Goal: Book appointment/travel/reservation

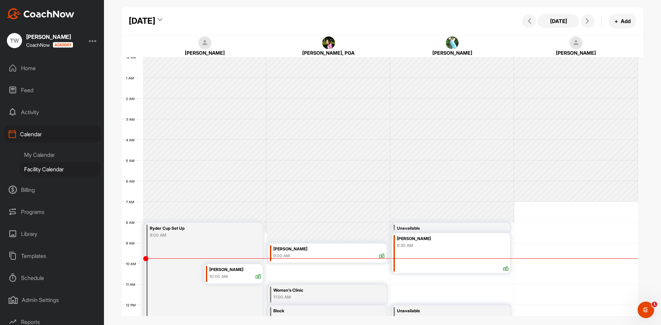
scroll to position [119, 0]
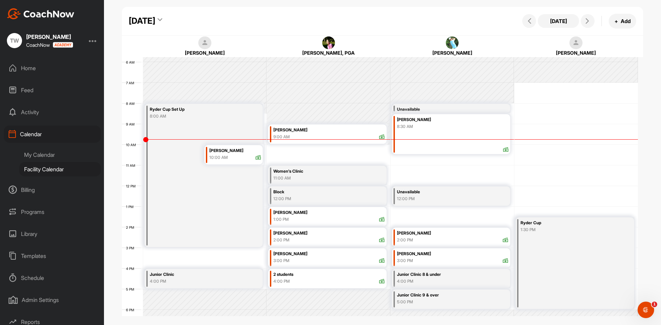
click at [162, 19] on icon at bounding box center [160, 21] width 4 height 7
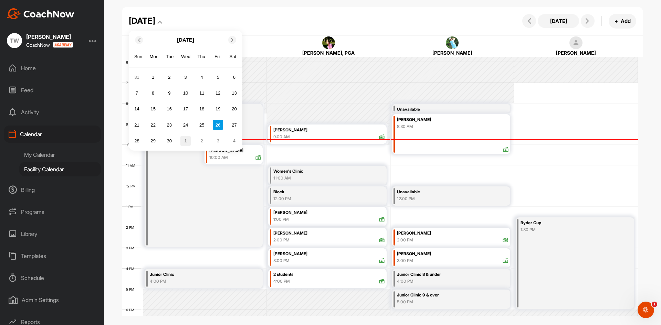
click at [186, 141] on div "1" at bounding box center [185, 141] width 10 height 10
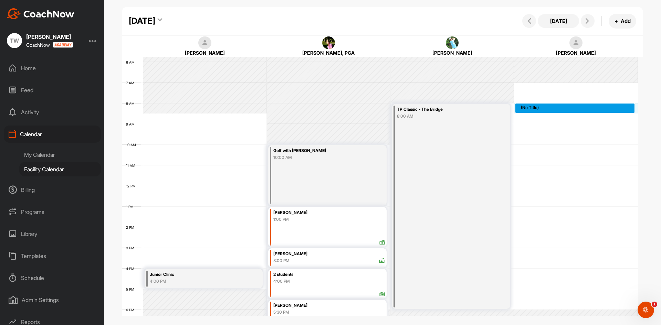
click at [559, 105] on div "12 AM 1 AM 2 AM 3 AM 4 AM 5 AM 6 AM 7 AM 8 AM 9 AM 10 AM 11 AM 12 PM 1 PM 2 PM …" at bounding box center [380, 185] width 516 height 495
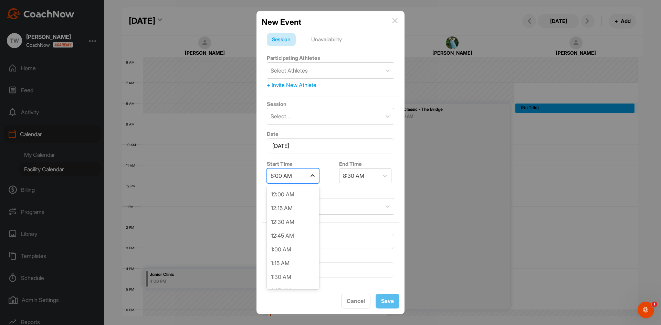
click at [310, 175] on icon at bounding box center [312, 175] width 7 height 7
click at [291, 234] on div "8:30 AM" at bounding box center [293, 237] width 52 height 14
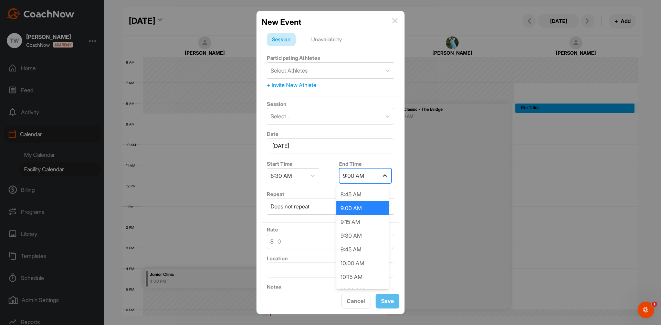
click at [381, 175] on icon at bounding box center [384, 175] width 7 height 7
click at [354, 263] on div "10:00 AM" at bounding box center [362, 263] width 52 height 14
click at [345, 70] on div "Select Athletes" at bounding box center [324, 71] width 114 height 16
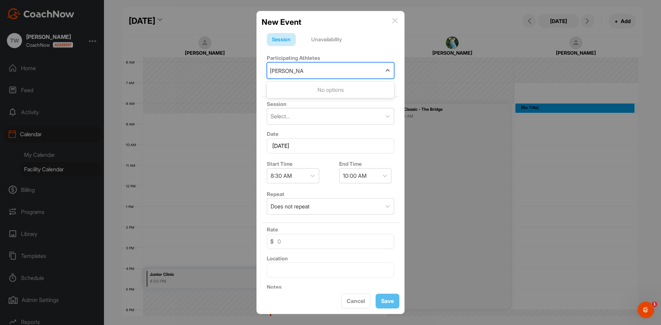
type input "[PERSON_NAME]"
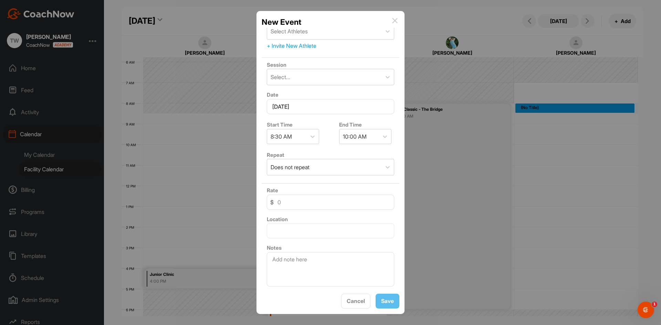
scroll to position [40, 0]
click at [323, 259] on textarea at bounding box center [330, 269] width 127 height 34
type textarea "[PERSON_NAME]"
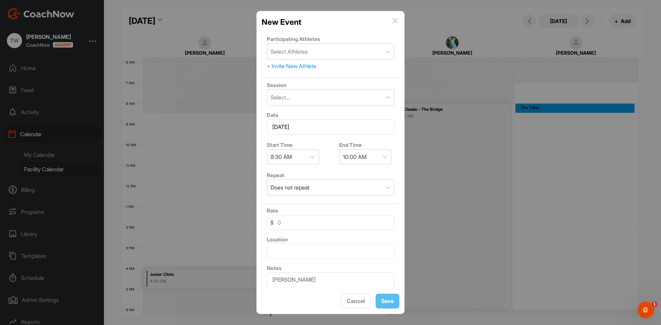
scroll to position [0, 0]
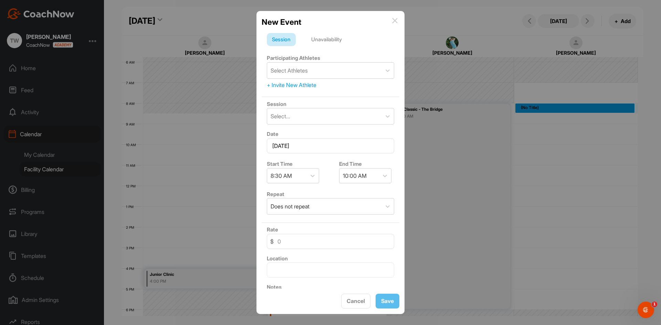
click at [323, 40] on div "Unavailability" at bounding box center [326, 39] width 41 height 13
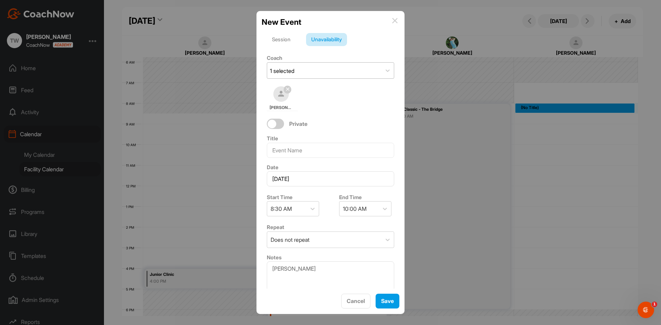
click at [322, 71] on div "1 selected" at bounding box center [324, 71] width 114 height 16
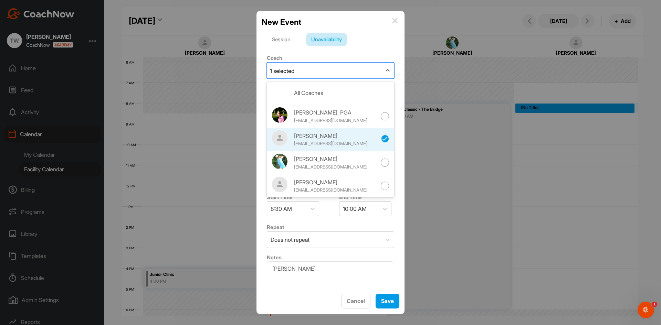
click at [322, 71] on div "1 selected" at bounding box center [324, 71] width 114 height 16
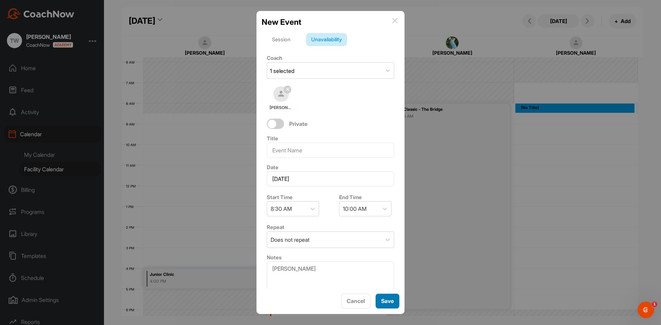
click at [386, 302] on span "Save" at bounding box center [387, 301] width 13 height 7
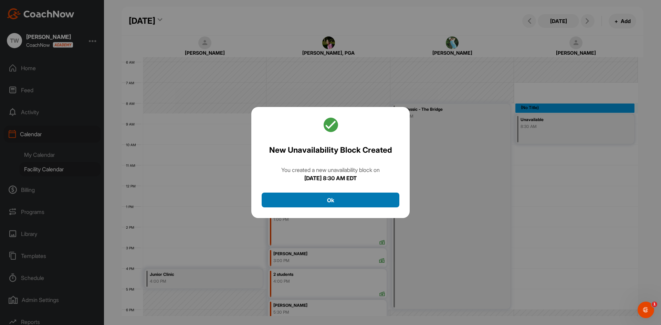
click at [339, 200] on button "Ok" at bounding box center [331, 200] width 138 height 15
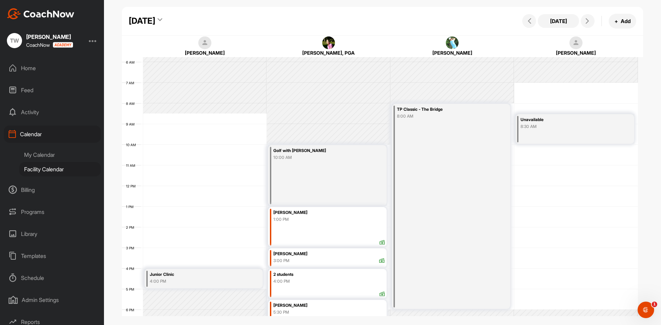
click at [557, 129] on div "8:30 AM" at bounding box center [566, 127] width 92 height 6
click at [608, 153] on icon at bounding box center [607, 156] width 8 height 8
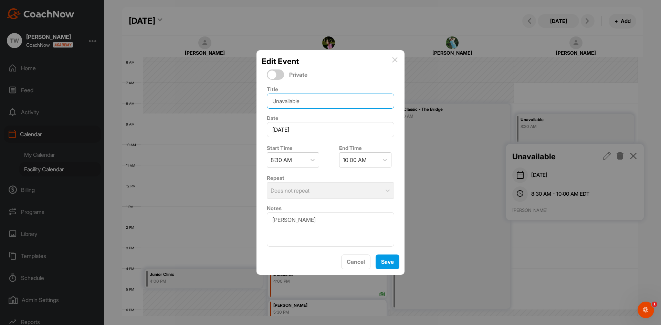
drag, startPoint x: 321, startPoint y: 102, endPoint x: 208, endPoint y: 94, distance: 113.8
click at [208, 94] on div "Edit Event Private Title Unavailable Date [DATE] Start Time 8:30 AM End Time 10…" at bounding box center [330, 162] width 661 height 325
type input "Ping"
click at [383, 261] on span "Save" at bounding box center [387, 261] width 13 height 7
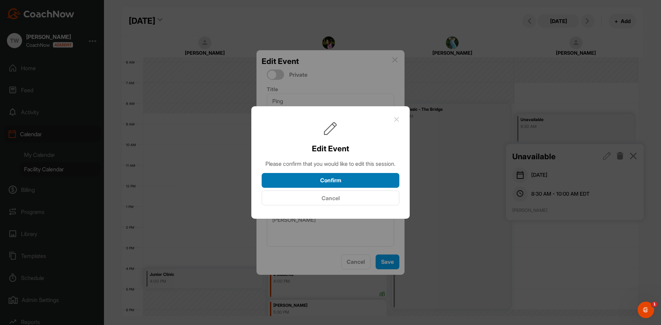
click at [340, 184] on button "Confirm" at bounding box center [331, 180] width 138 height 15
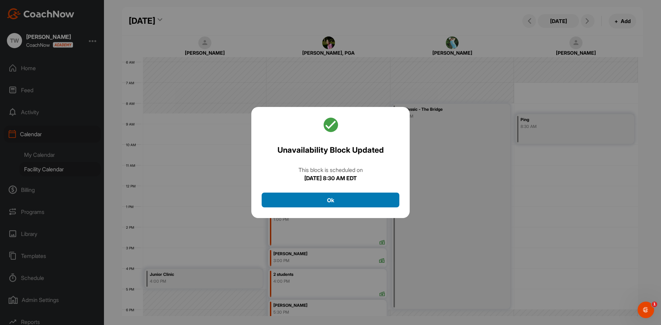
click at [326, 198] on button "Ok" at bounding box center [331, 200] width 138 height 15
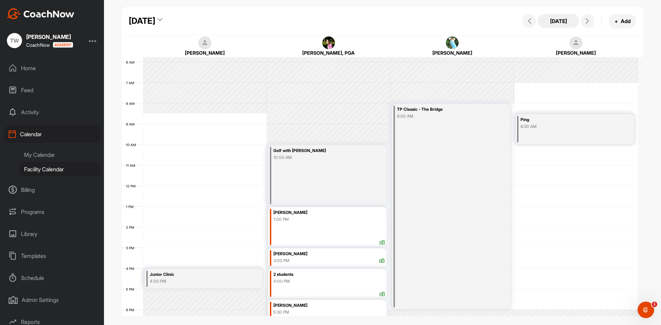
click at [560, 21] on button "[DATE]" at bounding box center [557, 21] width 41 height 14
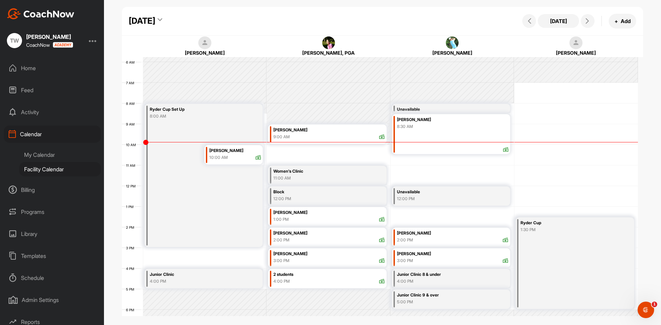
click at [158, 231] on div "Ryder Cup Set Up 8:00 AM" at bounding box center [204, 175] width 118 height 143
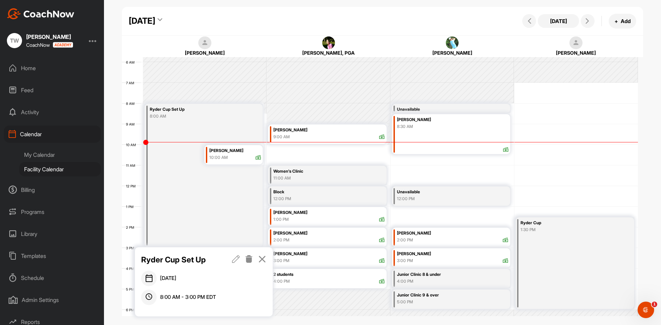
click at [234, 257] on icon at bounding box center [236, 259] width 8 height 8
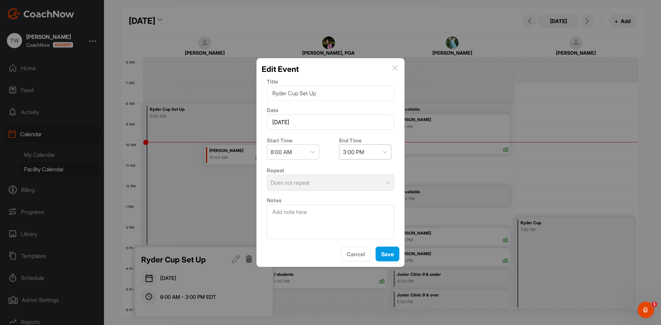
click at [343, 152] on div "3:00 PM" at bounding box center [353, 152] width 21 height 8
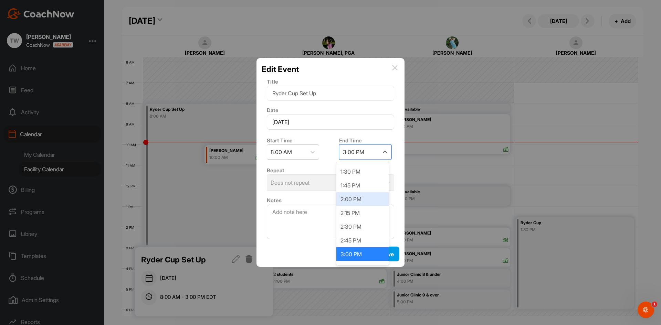
click at [353, 201] on div "2:00 PM" at bounding box center [362, 199] width 52 height 14
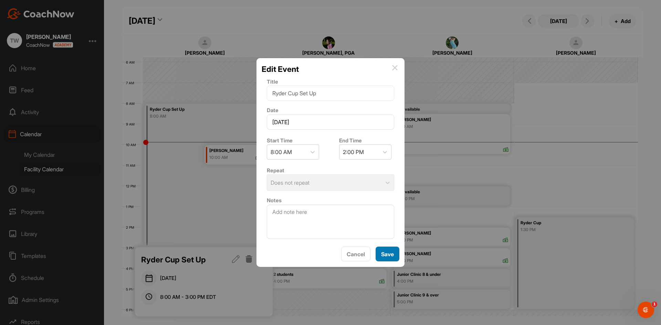
click at [387, 256] on span "Save" at bounding box center [387, 254] width 13 height 7
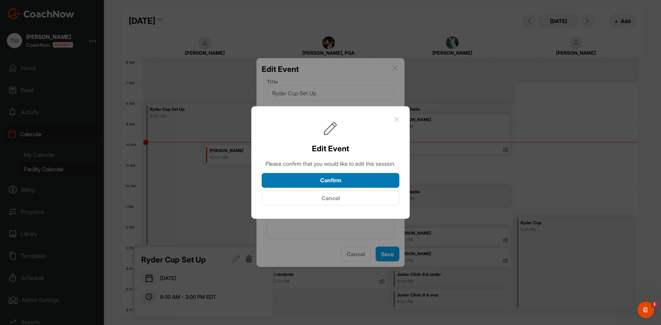
click at [332, 180] on button "Confirm" at bounding box center [331, 180] width 138 height 15
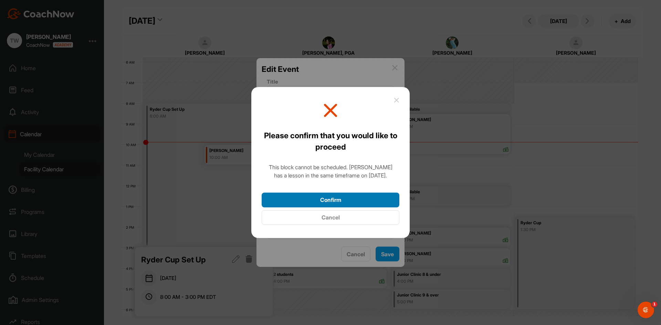
click at [311, 200] on button "Confirm" at bounding box center [331, 200] width 138 height 15
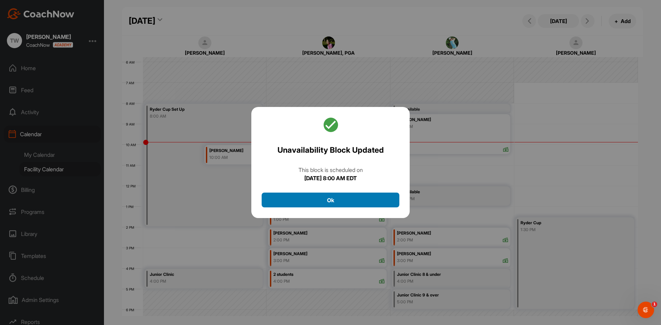
click at [326, 203] on button "Ok" at bounding box center [331, 200] width 138 height 15
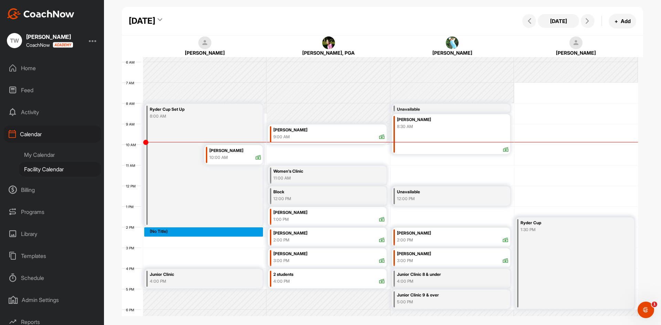
click at [188, 233] on div "12 AM 1 AM 2 AM 3 AM 4 AM 5 AM 6 AM 7 AM 8 AM 9 AM 10 AM 11 AM 12 PM 1 PM 2 PM …" at bounding box center [380, 185] width 516 height 495
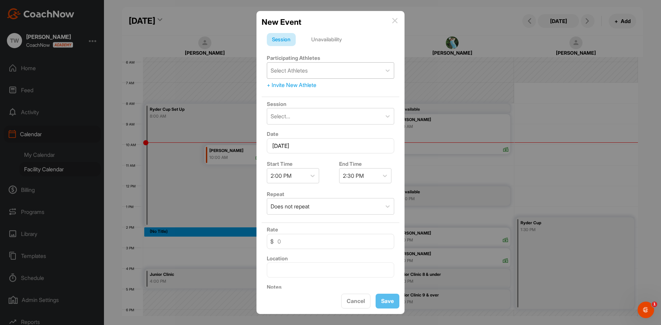
click at [288, 68] on div "Select Athletes" at bounding box center [288, 70] width 37 height 8
type input "pip"
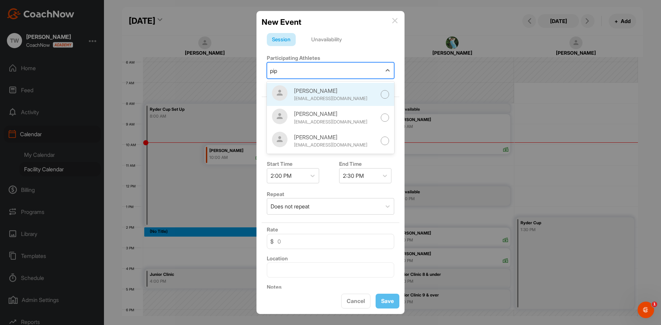
click at [320, 94] on div "[PERSON_NAME]" at bounding box center [335, 91] width 83 height 8
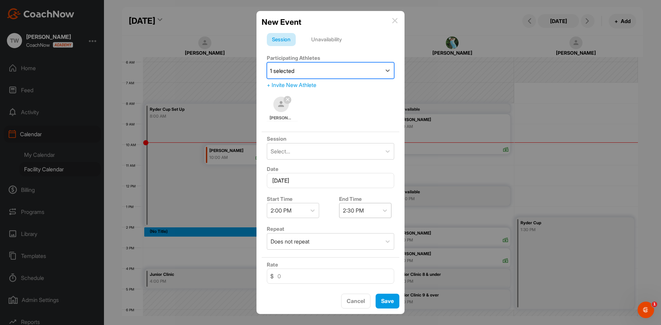
click at [358, 203] on div "2:30 PM" at bounding box center [358, 210] width 39 height 14
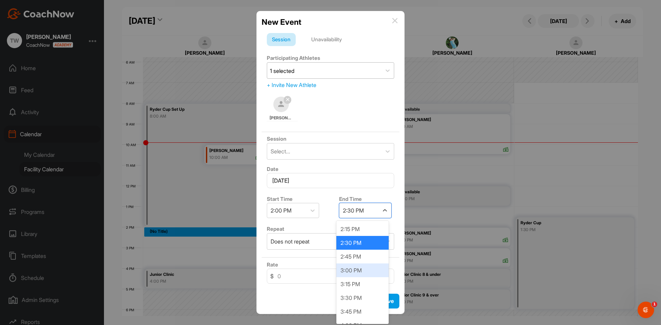
click at [348, 271] on div "3:00 PM" at bounding box center [362, 271] width 52 height 14
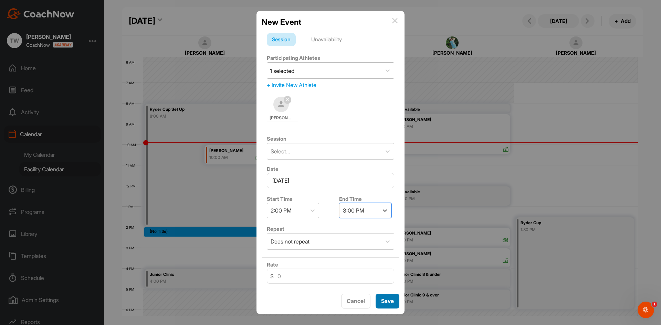
click at [380, 298] on button "Save" at bounding box center [387, 301] width 24 height 15
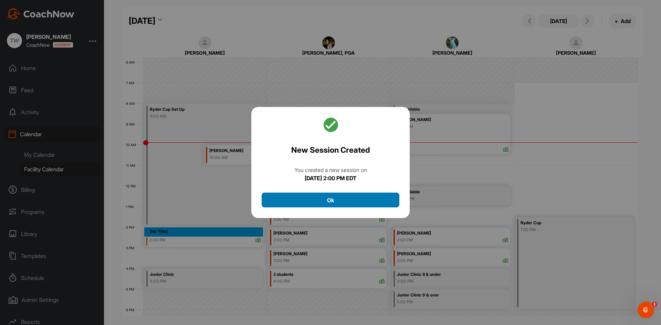
click at [338, 195] on button "Ok" at bounding box center [331, 200] width 138 height 15
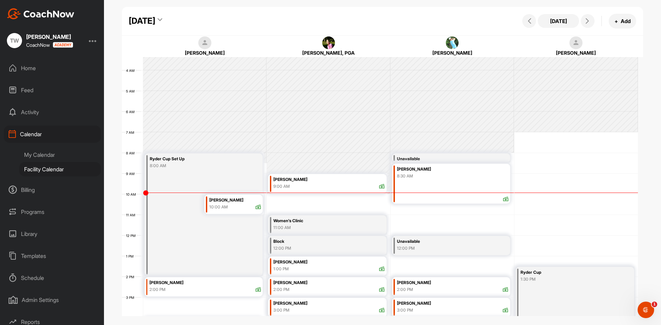
scroll to position [0, 0]
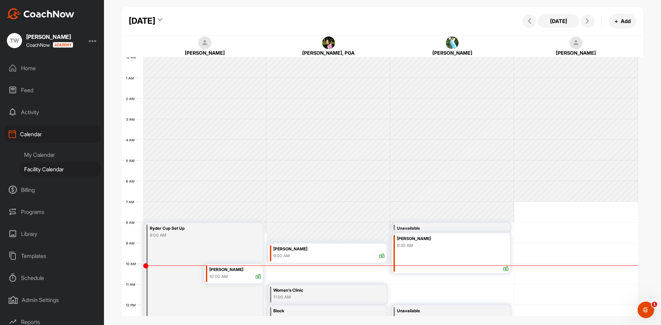
click at [155, 24] on div "[DATE]" at bounding box center [142, 21] width 26 height 12
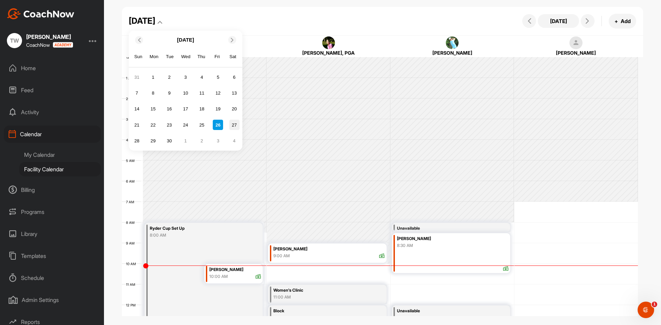
click at [233, 125] on div "27" at bounding box center [234, 125] width 10 height 10
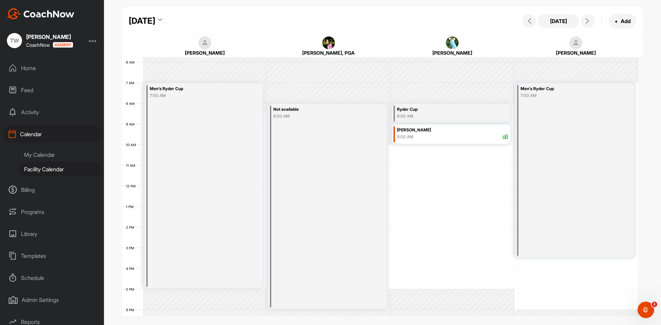
click at [155, 24] on div "[DATE]" at bounding box center [142, 21] width 26 height 12
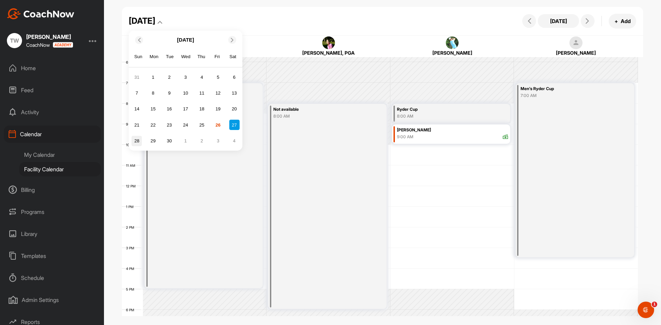
click at [133, 141] on div "28" at bounding box center [136, 141] width 10 height 10
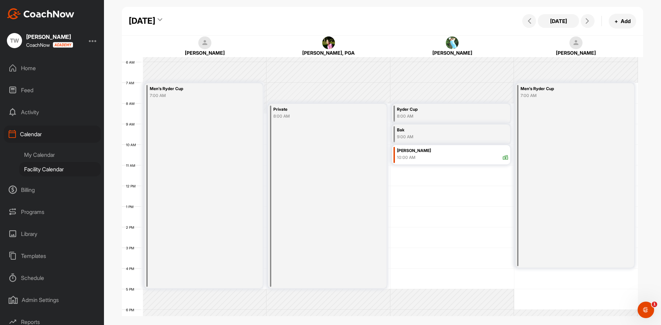
click at [155, 19] on div "[DATE]" at bounding box center [142, 21] width 26 height 12
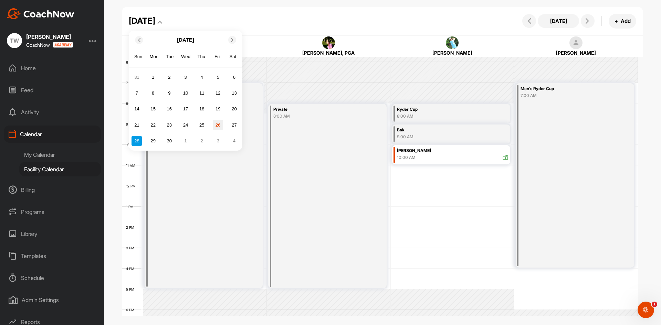
click at [221, 127] on div "26" at bounding box center [218, 125] width 10 height 10
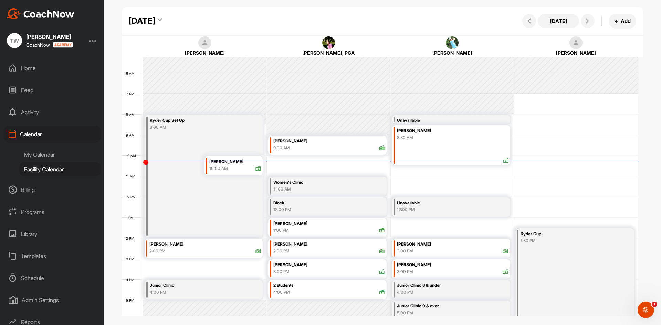
scroll to position [99, 0]
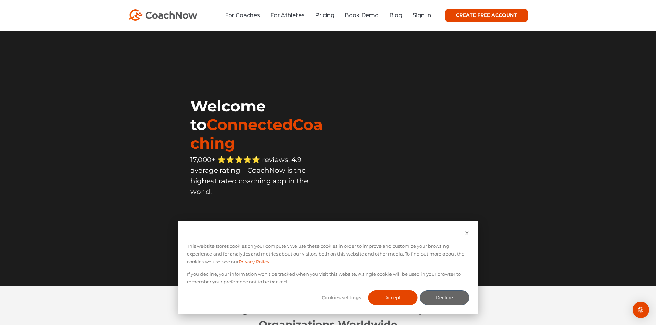
click at [424, 15] on link "Sign In" at bounding box center [421, 15] width 19 height 7
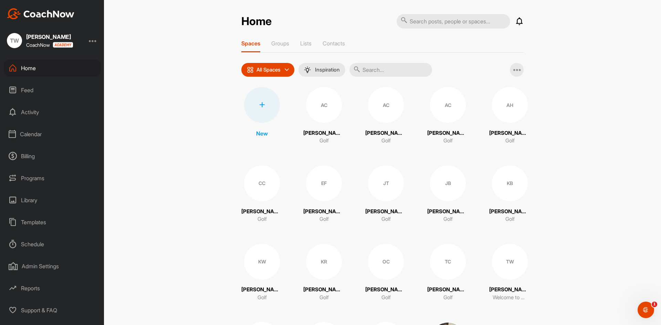
click at [43, 133] on div "Calendar" at bounding box center [52, 134] width 97 height 17
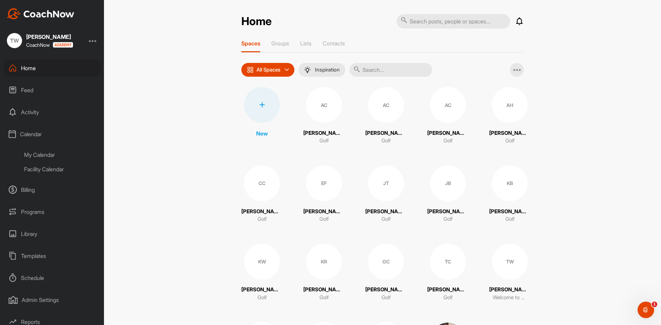
click at [38, 170] on div "Facility Calendar" at bounding box center [60, 169] width 82 height 14
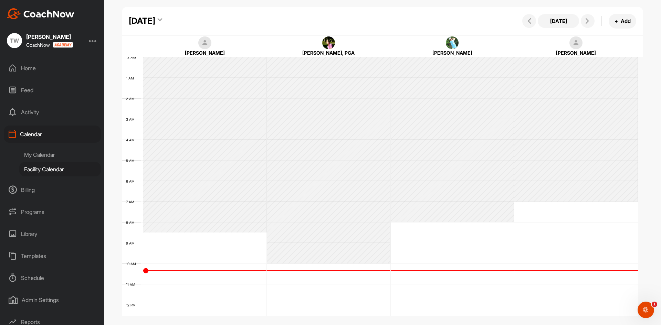
scroll to position [119, 0]
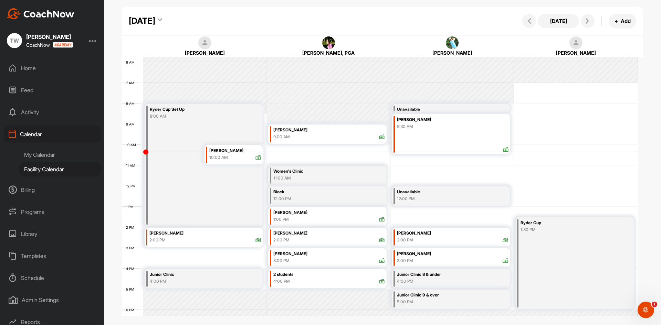
click at [529, 223] on div "Ryder Cup" at bounding box center [566, 223] width 92 height 8
click at [606, 158] on icon at bounding box center [607, 160] width 8 height 8
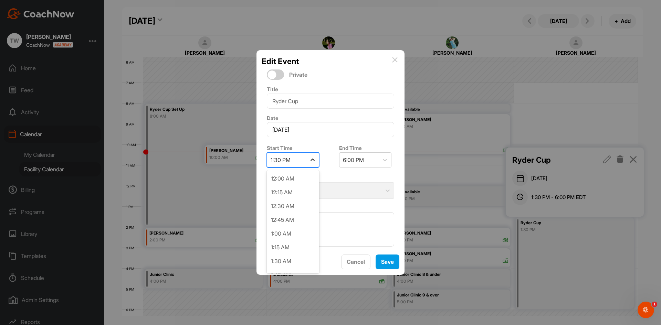
click at [311, 159] on icon at bounding box center [312, 160] width 7 height 7
click at [289, 193] on div "11:00 AM" at bounding box center [293, 193] width 52 height 14
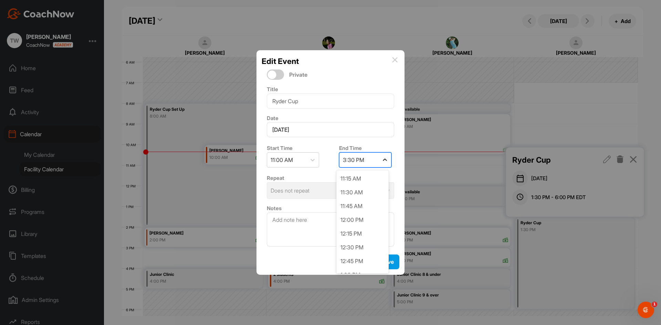
click at [383, 160] on icon at bounding box center [385, 160] width 4 height 2
click at [360, 230] on div "6:00 PM" at bounding box center [362, 228] width 52 height 14
click at [381, 262] on span "Save" at bounding box center [387, 261] width 13 height 7
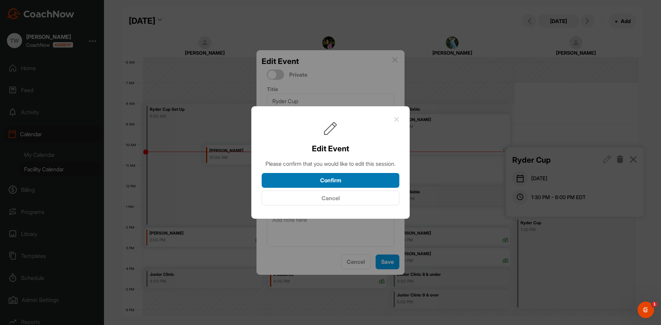
click at [353, 186] on button "Confirm" at bounding box center [331, 180] width 138 height 15
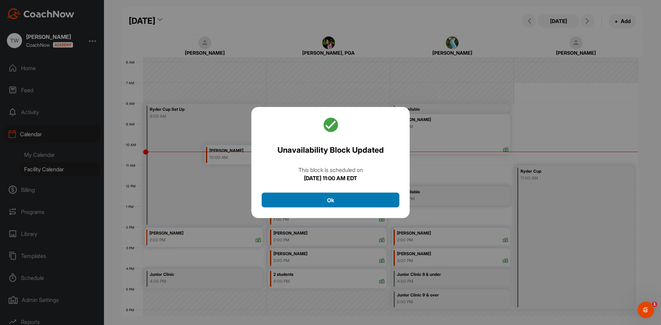
click at [329, 202] on button "Ok" at bounding box center [331, 200] width 138 height 15
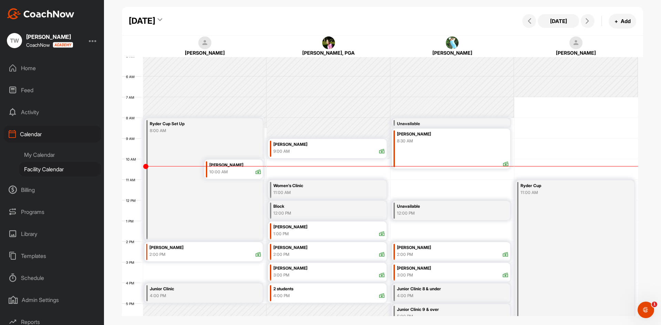
scroll to position [99, 0]
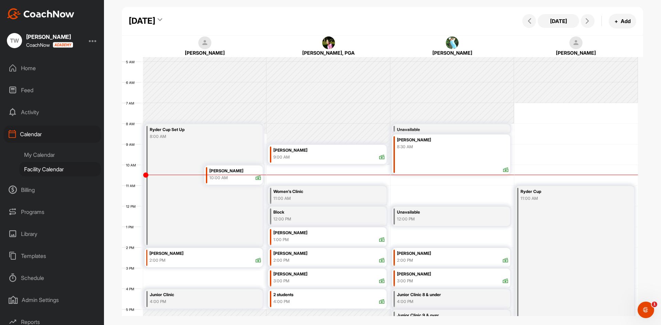
click at [155, 23] on div "[DATE]" at bounding box center [142, 21] width 26 height 12
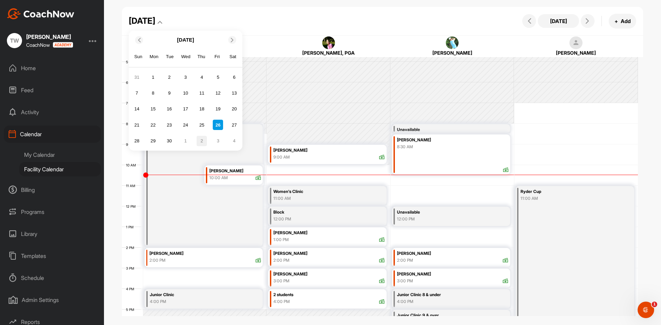
click at [201, 144] on div "2" at bounding box center [201, 141] width 10 height 10
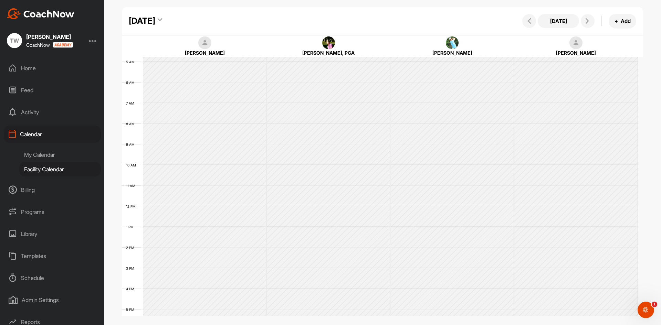
scroll to position [119, 0]
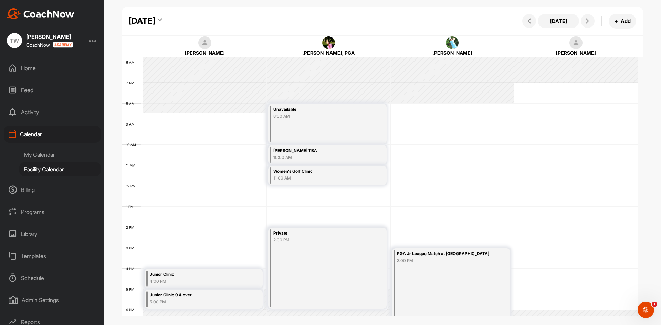
click at [155, 24] on div "Thursday, October 2, 2025" at bounding box center [142, 21] width 26 height 12
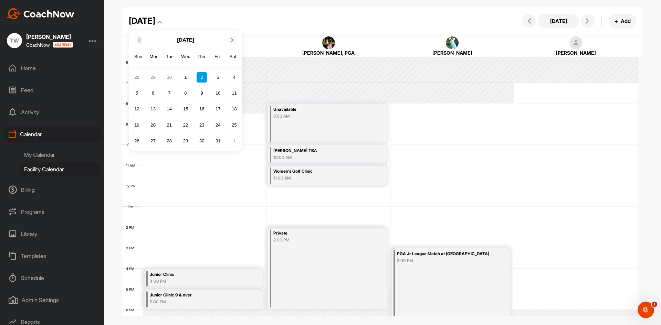
click at [141, 43] on div at bounding box center [139, 40] width 8 height 8
click at [216, 126] on div "26" at bounding box center [218, 125] width 10 height 10
